Goal: Task Accomplishment & Management: Use online tool/utility

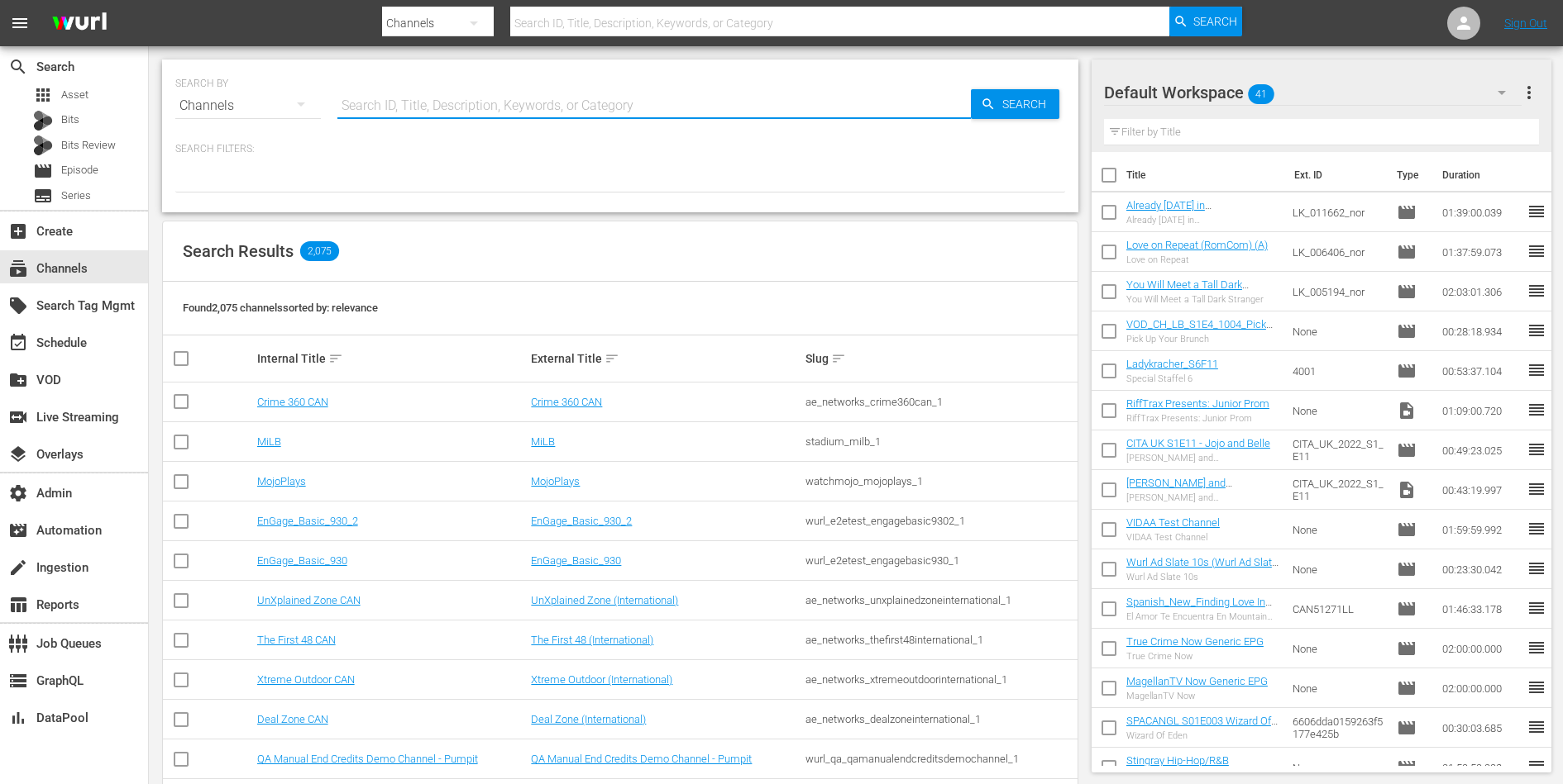
click at [406, 93] on input "text" at bounding box center [654, 106] width 633 height 39
paste input "plaion_pictures_gmbh_commissariomontalbano_1"
type input "plaion_pictures_gmbh_commissariomontalbano_1"
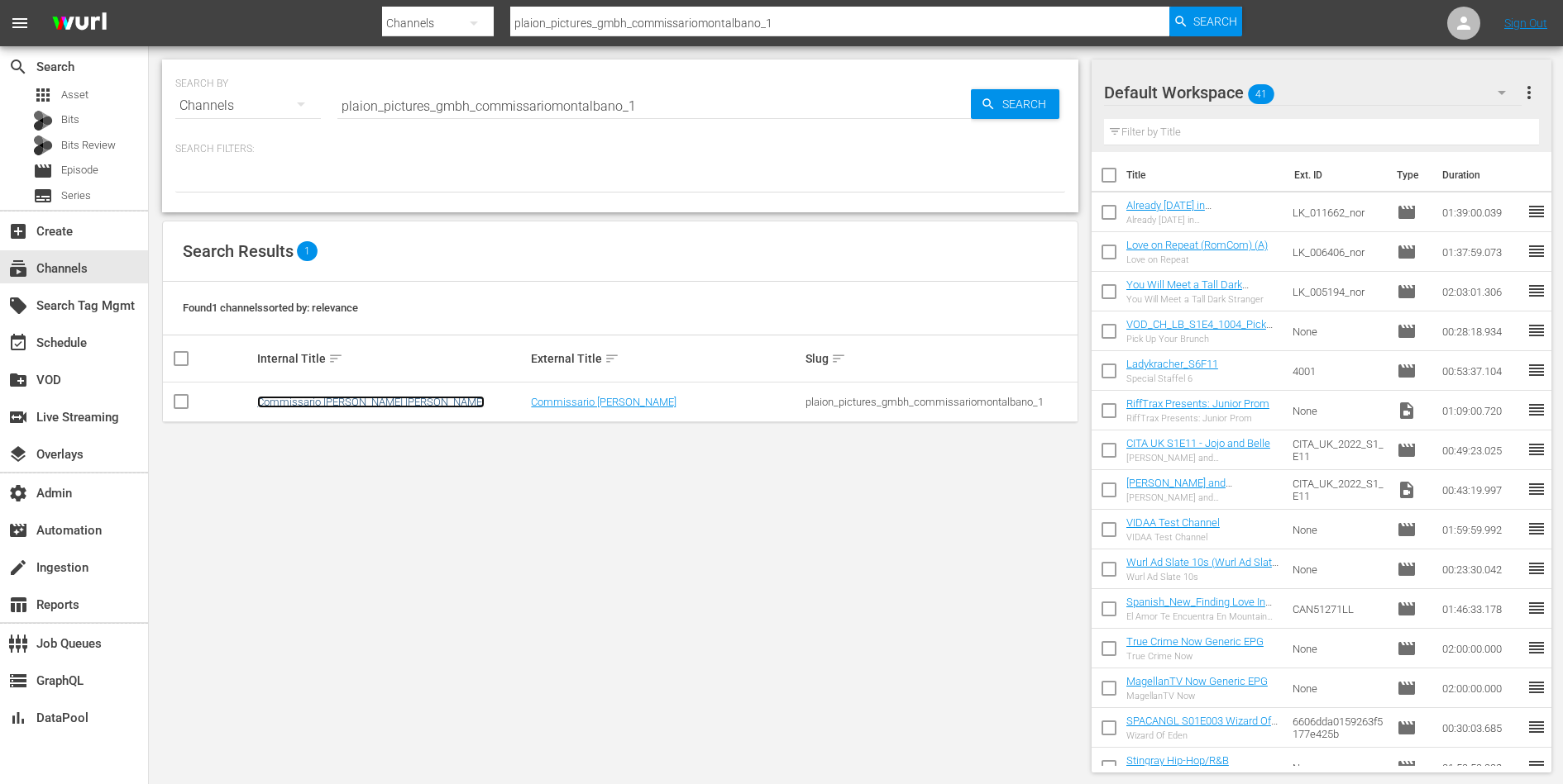
click at [329, 404] on link "Commissario [PERSON_NAME] [PERSON_NAME]" at bounding box center [371, 401] width 227 height 13
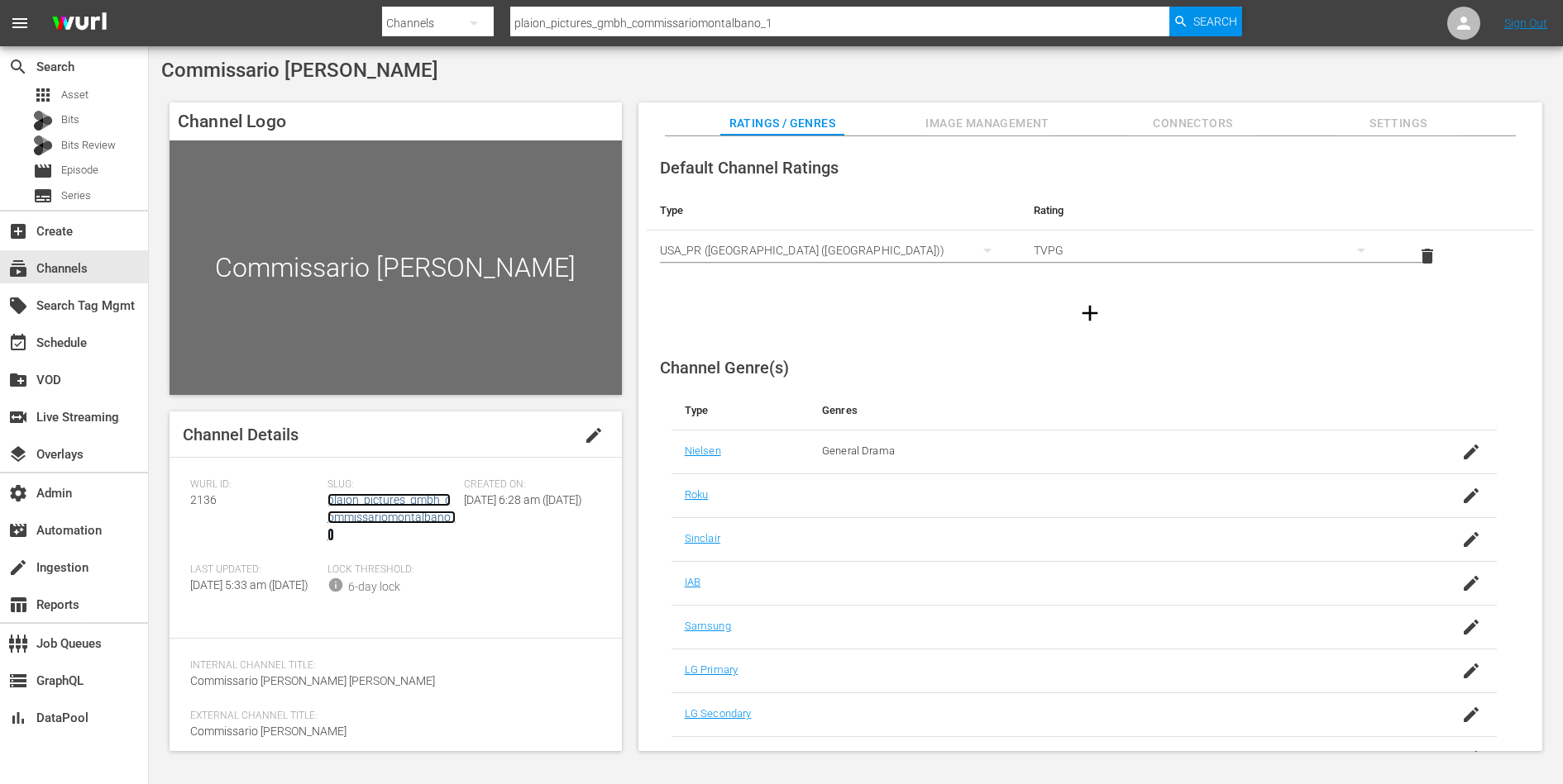
click at [403, 518] on link "plaion_pictures_gmbh_commissariomontalbano_1" at bounding box center [392, 517] width 128 height 48
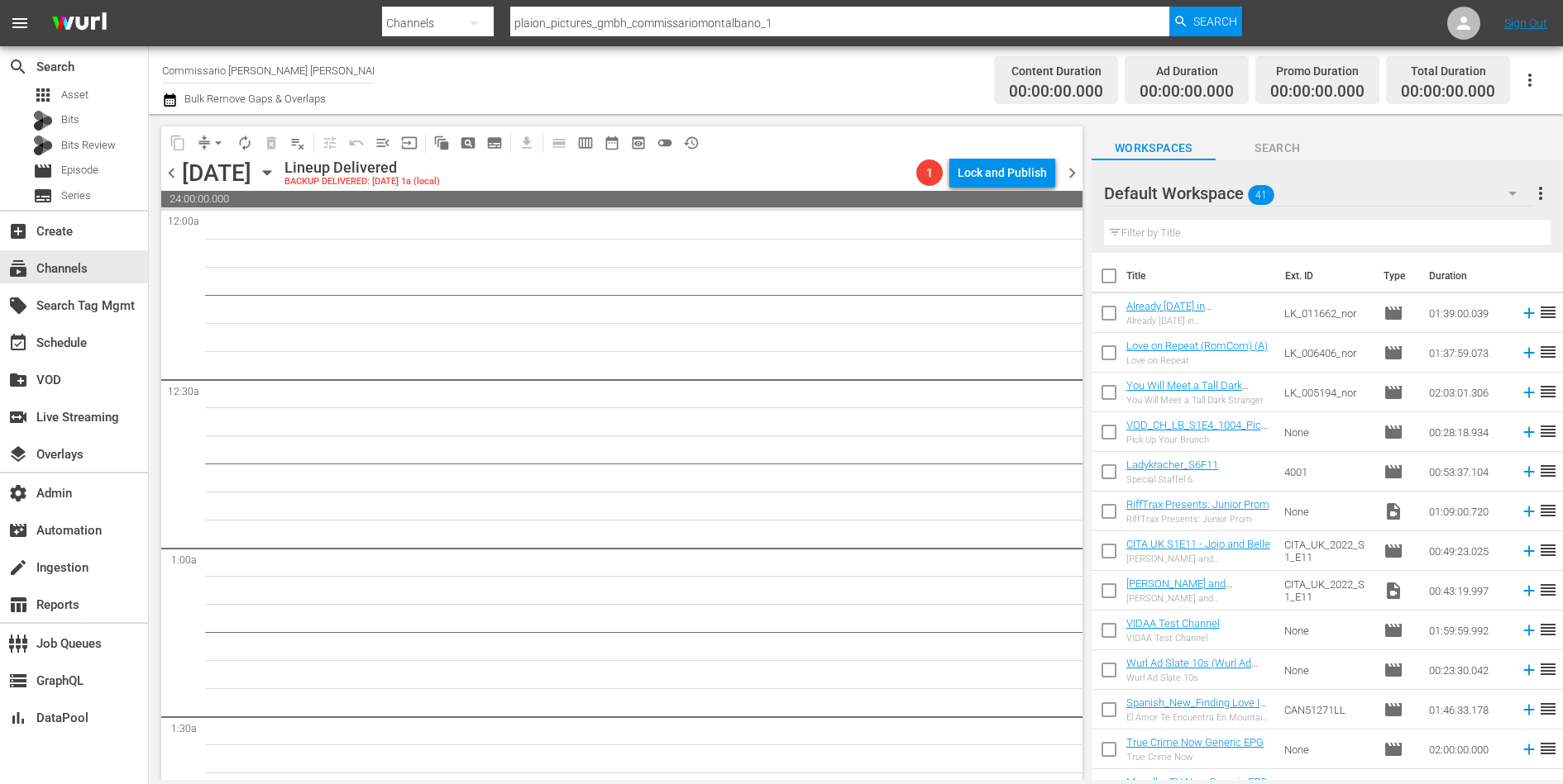
click at [640, 146] on span "preview_outlined" at bounding box center [638, 143] width 17 height 17
